Goal: Task Accomplishment & Management: Manage account settings

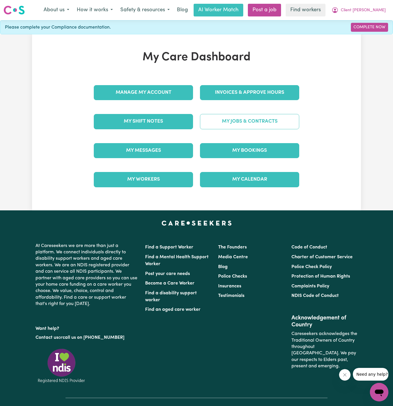
click at [237, 115] on link "My Jobs & Contracts" at bounding box center [249, 121] width 99 height 15
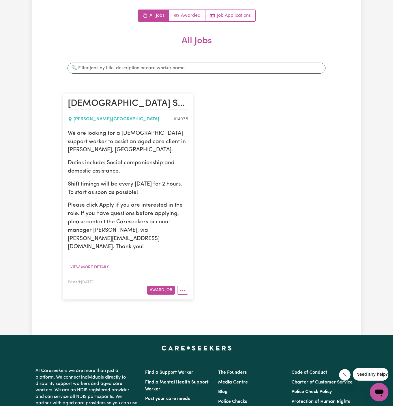
scroll to position [80, 0]
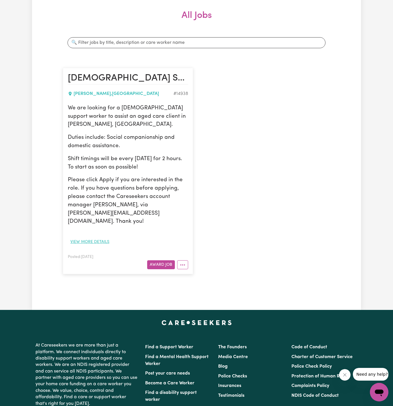
click at [104, 237] on button "View more details" at bounding box center [90, 241] width 44 height 9
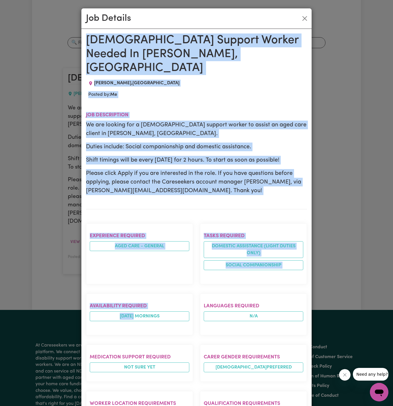
drag, startPoint x: 89, startPoint y: 42, endPoint x: 174, endPoint y: 406, distance: 373.5
click at [174, 406] on div "[DEMOGRAPHIC_DATA] Support Worker Needed In [PERSON_NAME], [GEOGRAPHIC_DATA][PE…" at bounding box center [196, 310] width 221 height 555
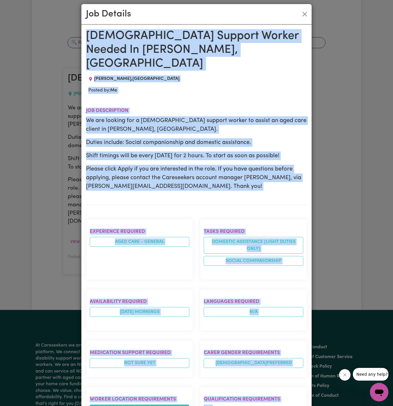
scroll to position [180, 0]
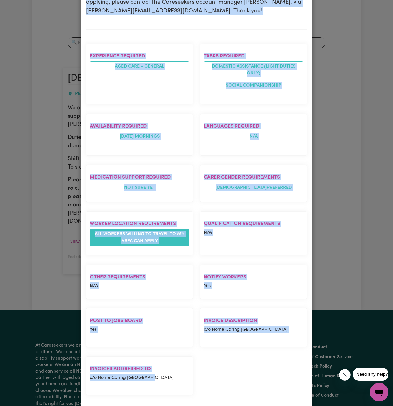
copy div "[DEMOGRAPHIC_DATA] Support Worker Needed In [PERSON_NAME], [GEOGRAPHIC_DATA][PE…"
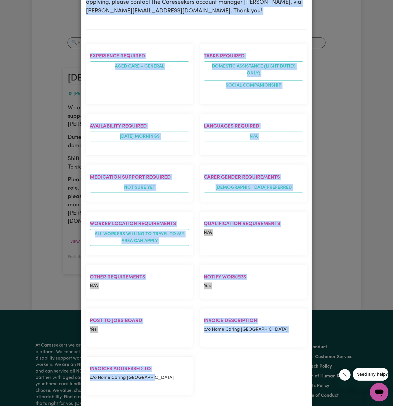
scroll to position [0, 0]
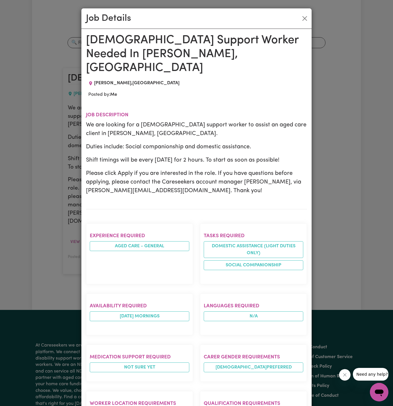
click at [299, 23] on div "Job Details" at bounding box center [196, 18] width 230 height 20
click at [304, 21] on button "Close" at bounding box center [304, 18] width 9 height 9
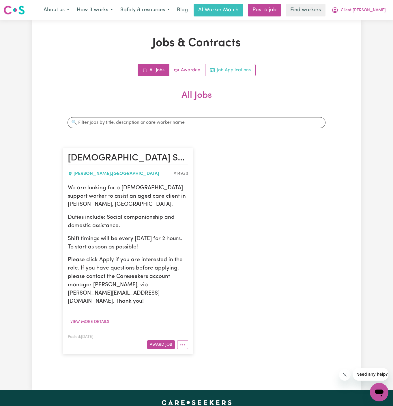
click at [245, 66] on link "Job Applications" at bounding box center [230, 70] width 50 height 12
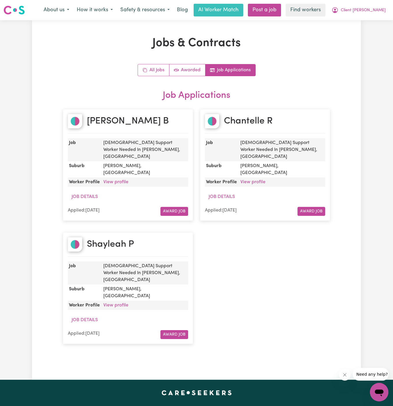
click at [265, 292] on div "[PERSON_NAME] Job [DEMOGRAPHIC_DATA] Support Worker Needed In [PERSON_NAME], [G…" at bounding box center [196, 226] width 274 height 246
click at [253, 180] on link "View profile" at bounding box center [252, 182] width 25 height 5
click at [119, 239] on h2 "[PERSON_NAME]" at bounding box center [110, 244] width 47 height 11
click at [116, 303] on link "View profile" at bounding box center [115, 305] width 25 height 5
click at [368, 11] on span "Client [PERSON_NAME]" at bounding box center [363, 10] width 45 height 6
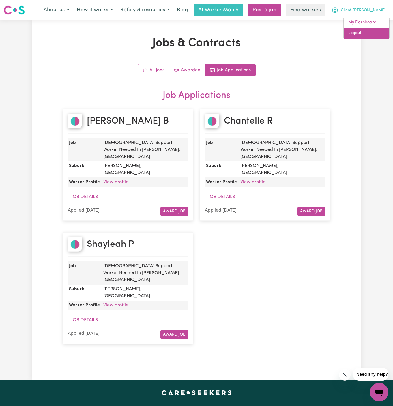
click at [368, 28] on link "Logout" at bounding box center [367, 33] width 46 height 11
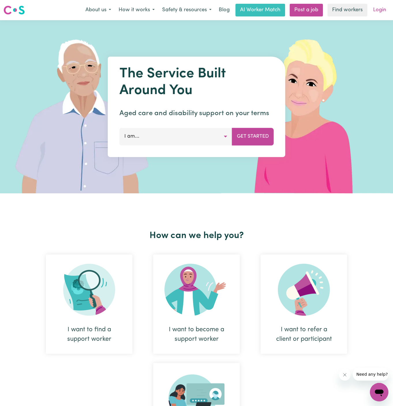
click at [373, 10] on link "Login" at bounding box center [380, 10] width 20 height 13
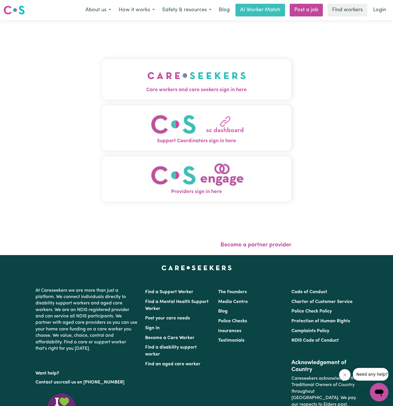
click at [134, 71] on button "Care workers and care seekers sign in here" at bounding box center [197, 79] width 190 height 40
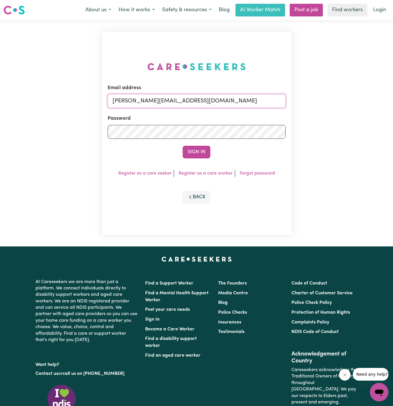
click at [213, 99] on input "[PERSON_NAME][EMAIL_ADDRESS][DOMAIN_NAME]" at bounding box center [197, 101] width 178 height 14
drag, startPoint x: 144, startPoint y: 103, endPoint x: 403, endPoint y: 117, distance: 259.2
click at [393, 117] on html "Menu About us How it works Safety & resources Blog AI Worker Match Post a job F…" at bounding box center [196, 247] width 393 height 495
type input "[EMAIL_ADDRESS][DOMAIN_NAME]"
click at [198, 147] on button "Sign In" at bounding box center [197, 152] width 28 height 13
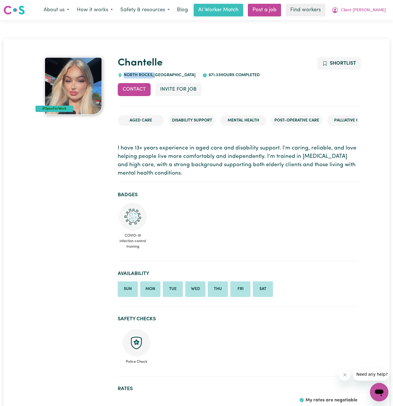
drag, startPoint x: 154, startPoint y: 76, endPoint x: 122, endPoint y: 75, distance: 31.5
click at [122, 75] on span "NORTH ROCKS , New South Wales" at bounding box center [158, 75] width 73 height 4
copy span "NORTH ROCKS ,"
click at [149, 57] on h1 "Chantelle" at bounding box center [238, 63] width 240 height 12
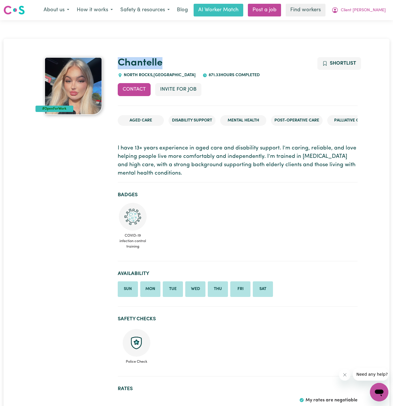
click at [149, 57] on h1 "Chantelle" at bounding box center [238, 63] width 240 height 12
copy link "Chantelle"
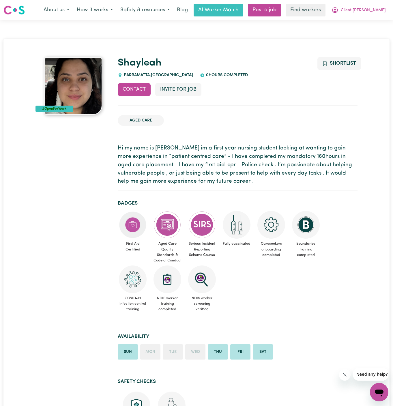
click at [147, 71] on div "Shayleah PARRAMATTA , New South Wales 0 hours completed" at bounding box center [238, 67] width 240 height 21
click at [150, 60] on link "Shayleah" at bounding box center [140, 63] width 44 height 10
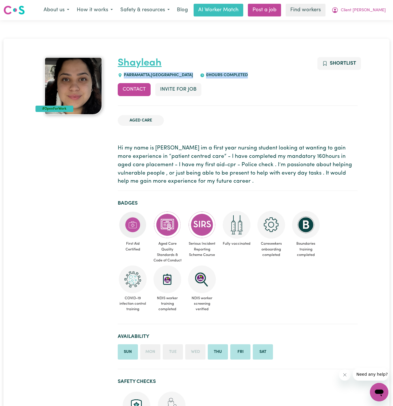
click at [150, 60] on link "Shayleah" at bounding box center [140, 63] width 44 height 10
drag, startPoint x: 170, startPoint y: 61, endPoint x: 121, endPoint y: 61, distance: 48.8
click at [121, 61] on h1 "Shayleah" at bounding box center [238, 63] width 240 height 12
click at [121, 61] on link "Shayleah" at bounding box center [140, 63] width 44 height 10
click at [148, 62] on link "Shayleah" at bounding box center [140, 63] width 44 height 10
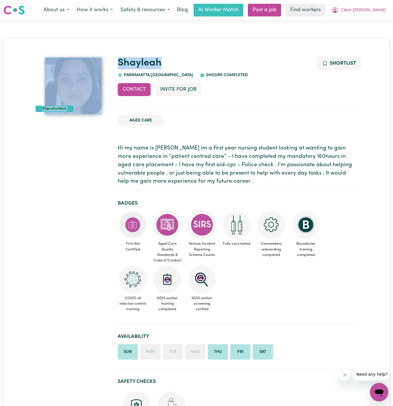
drag, startPoint x: 180, startPoint y: 62, endPoint x: 109, endPoint y: 61, distance: 71.0
copy div "#OpenForWork Shayleah"
click at [145, 77] on span "PARRAMATTA , New South Wales" at bounding box center [157, 75] width 71 height 4
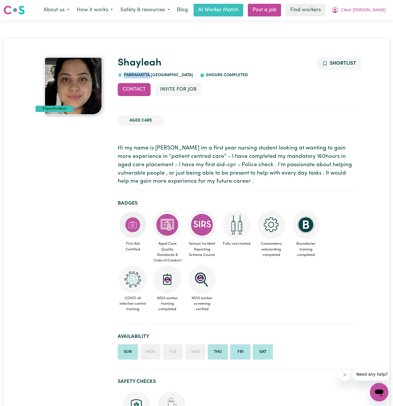
click at [145, 77] on span "PARRAMATTA , New South Wales" at bounding box center [157, 75] width 71 height 4
copy span "PARRAMATTA"
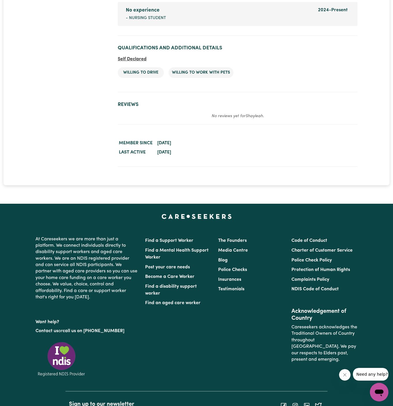
scroll to position [953, 0]
